Goal: Information Seeking & Learning: Learn about a topic

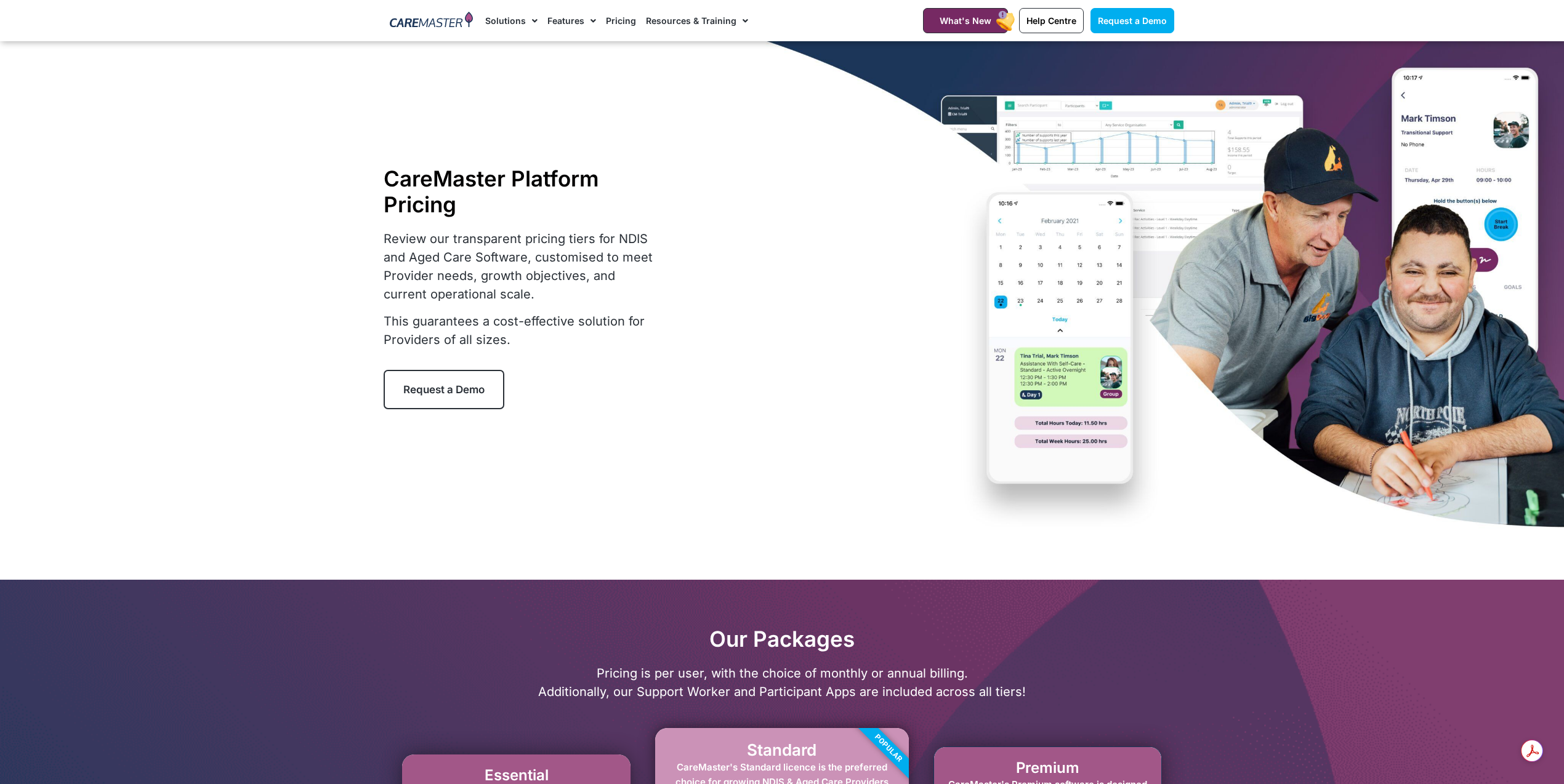
select select "***"
click at [586, 109] on link "Features for Participants" at bounding box center [613, 112] width 130 height 28
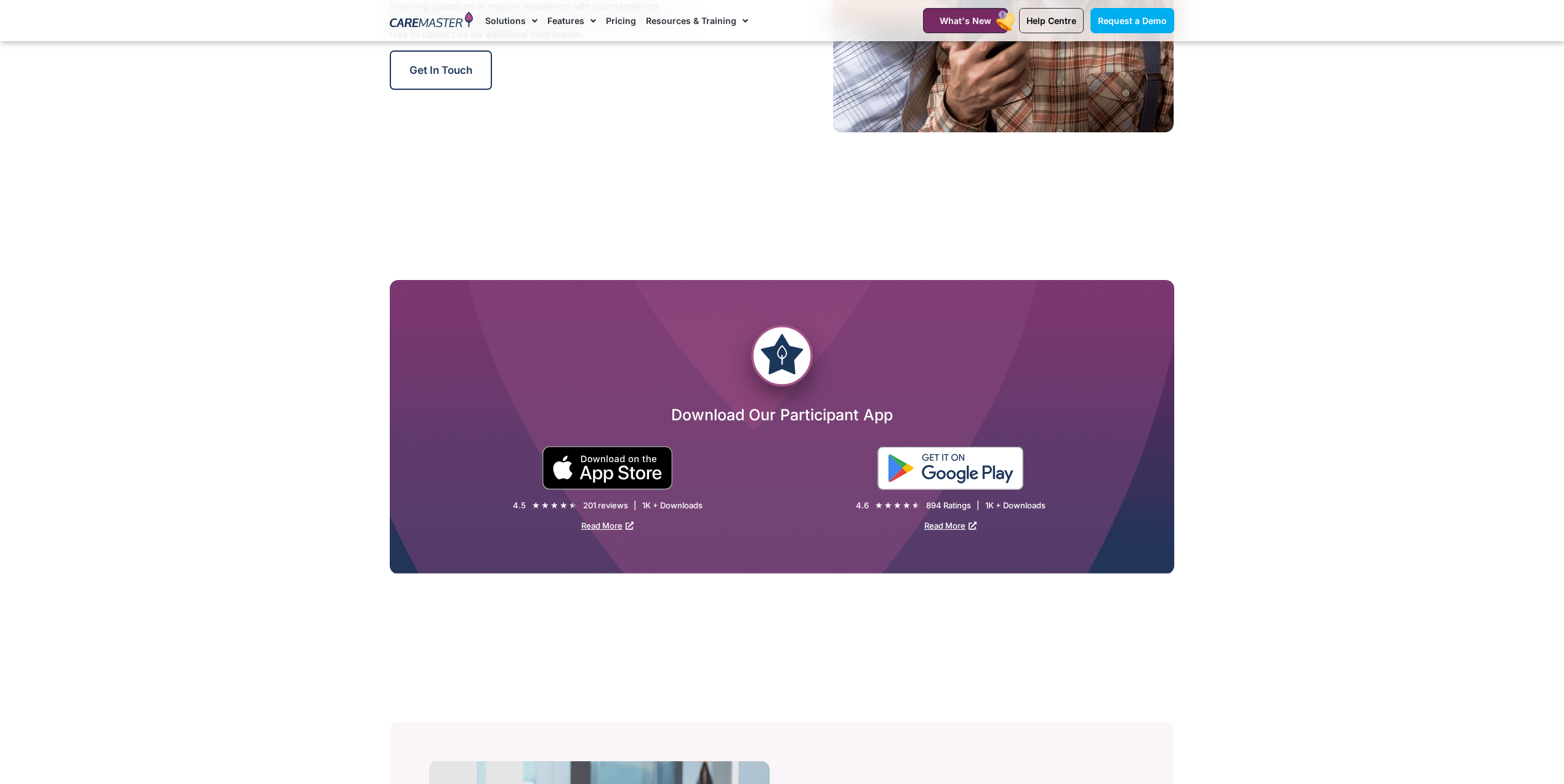
scroll to position [1954, 0]
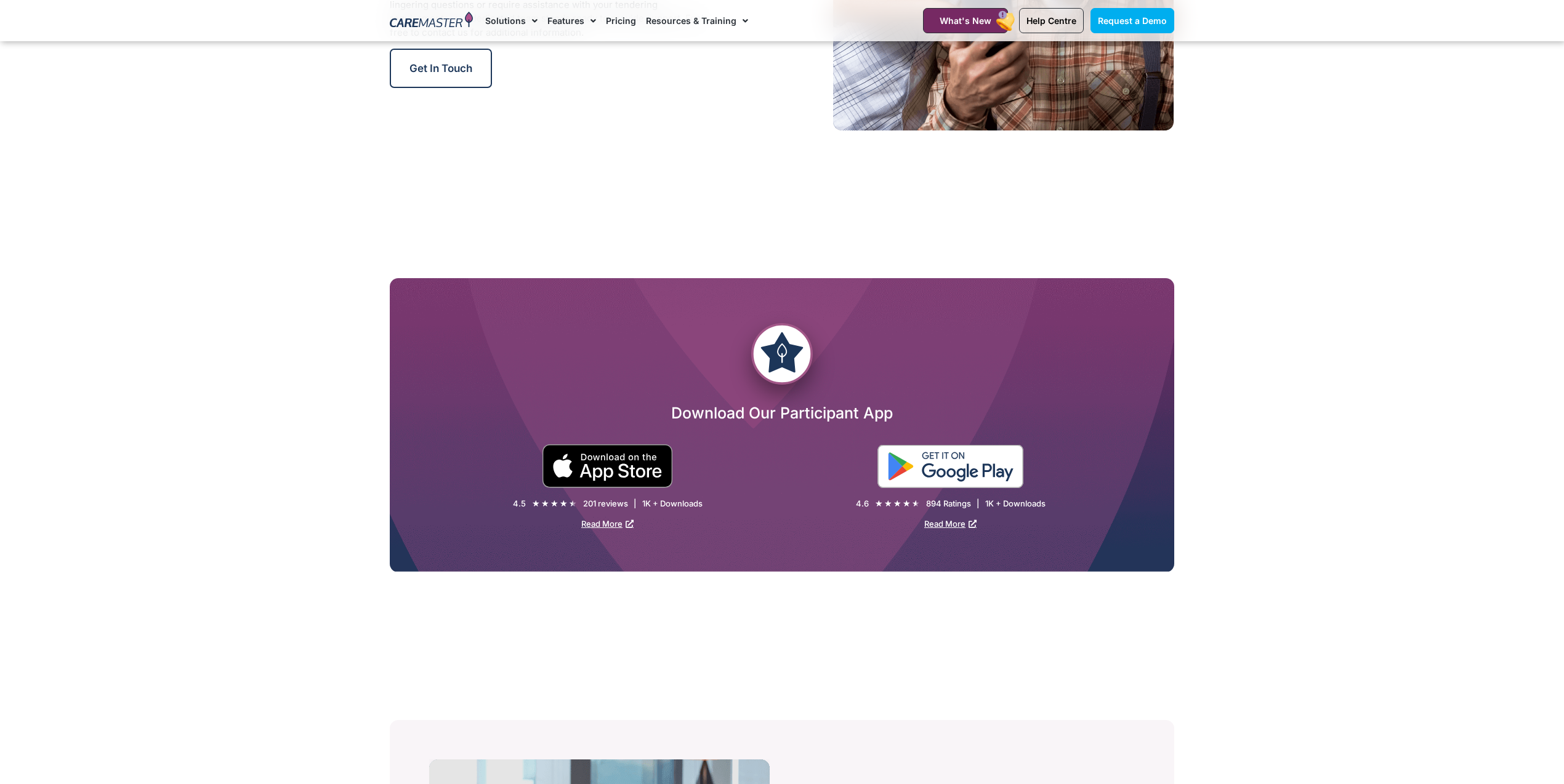
click at [913, 454] on img at bounding box center [950, 466] width 146 height 43
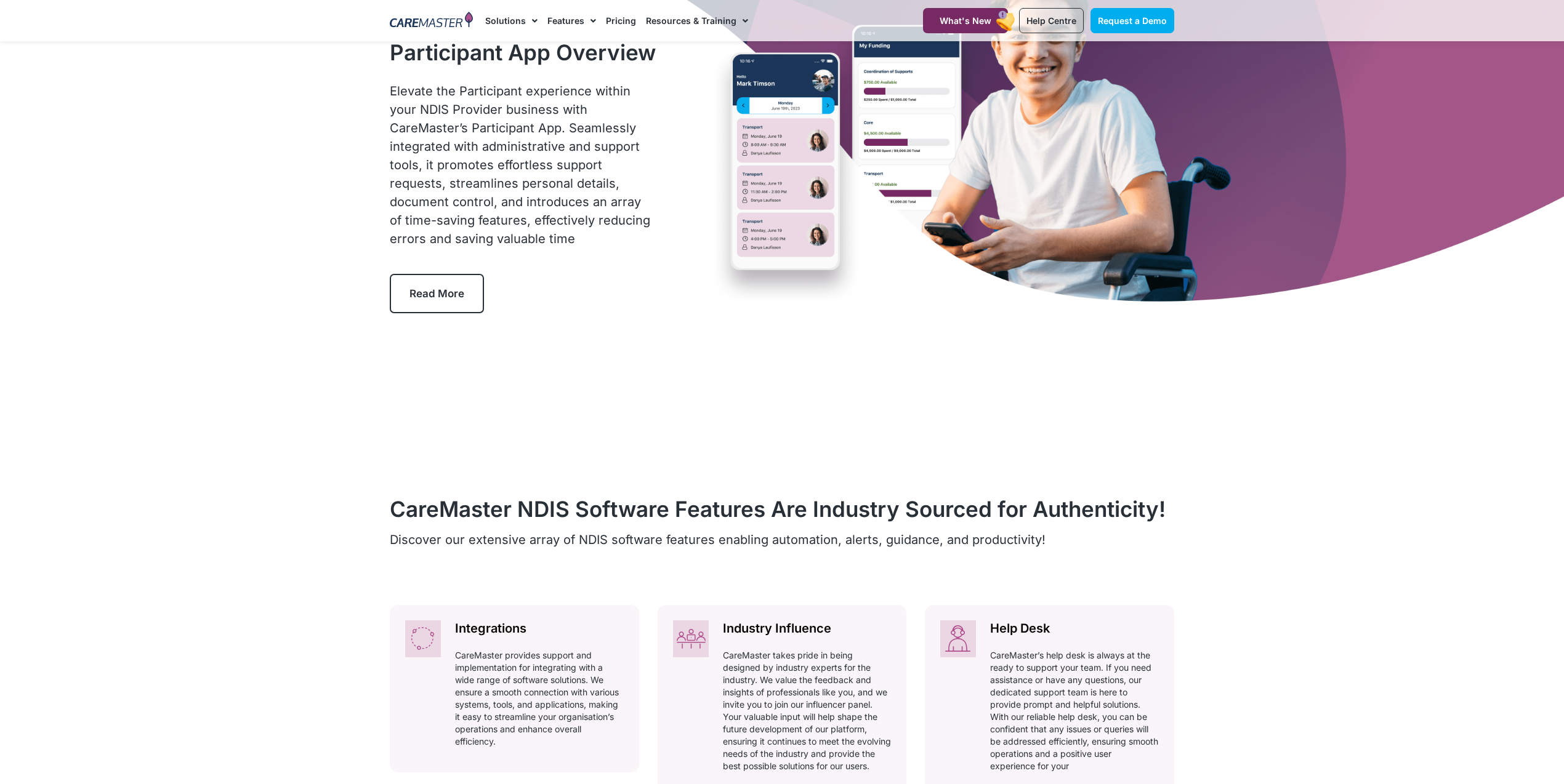
scroll to position [0, 0]
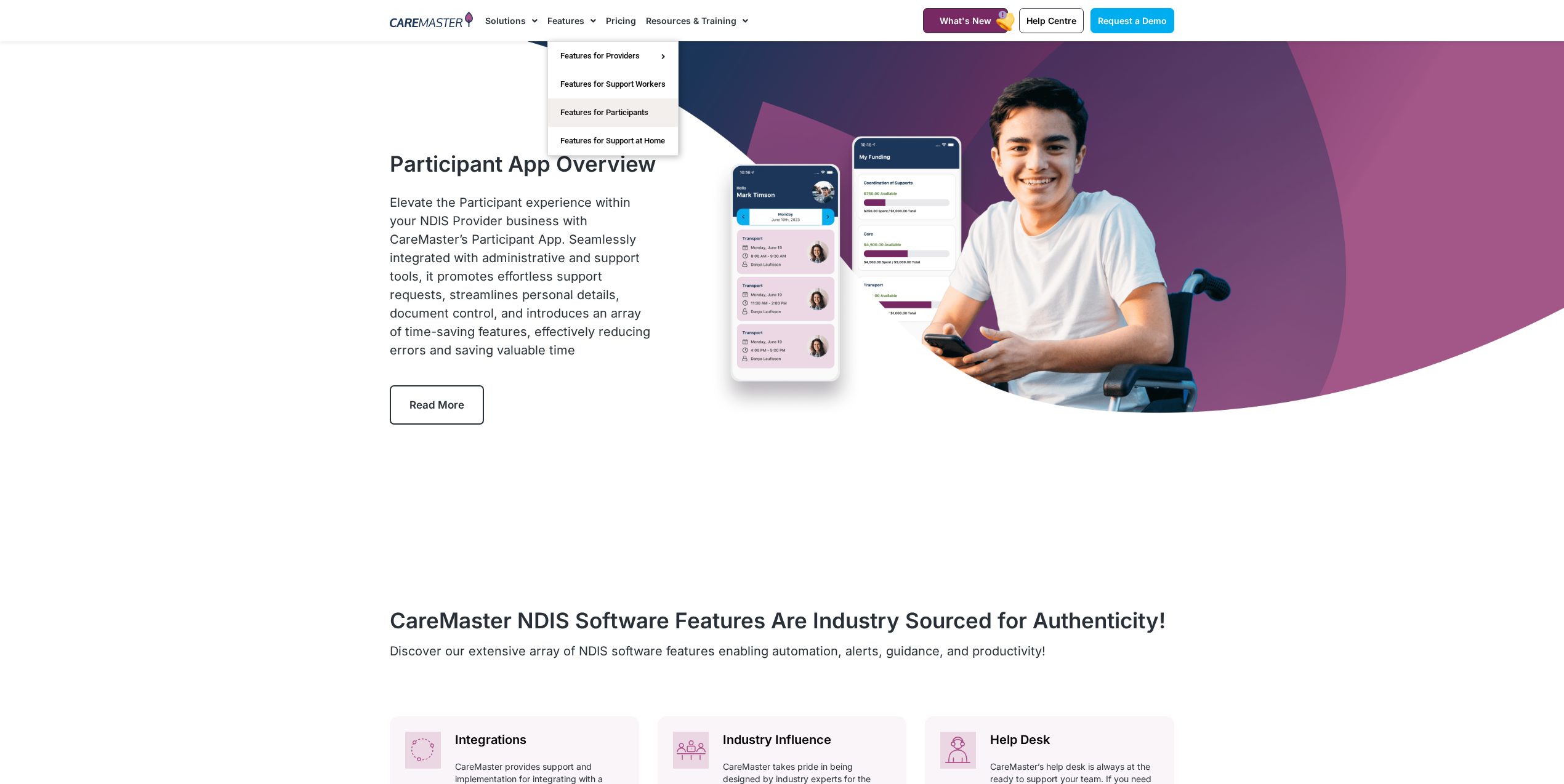
click at [574, 20] on link "Features" at bounding box center [571, 20] width 49 height 41
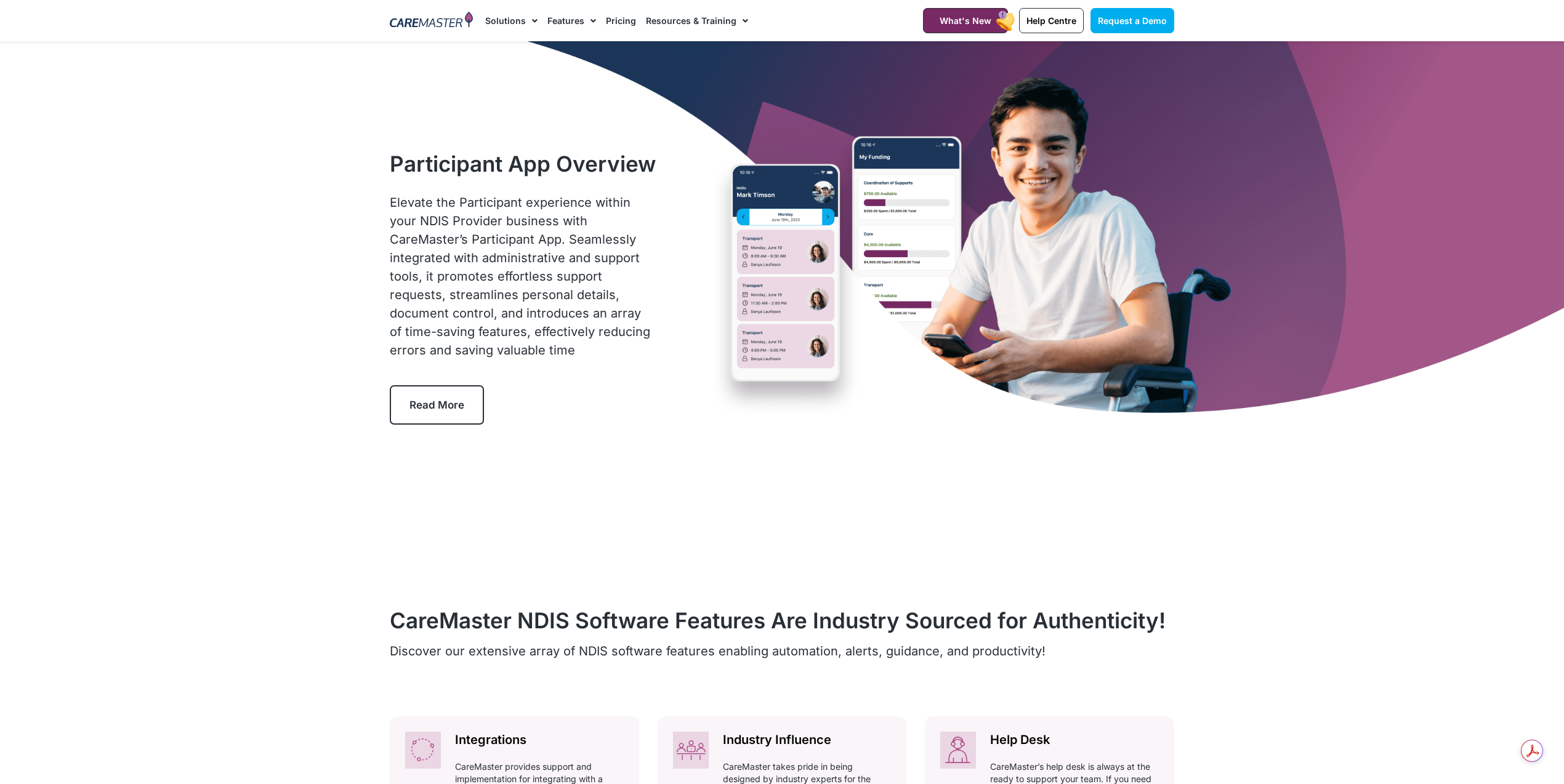
click at [574, 20] on link "Features" at bounding box center [571, 20] width 49 height 41
